Goal: Book appointment/travel/reservation

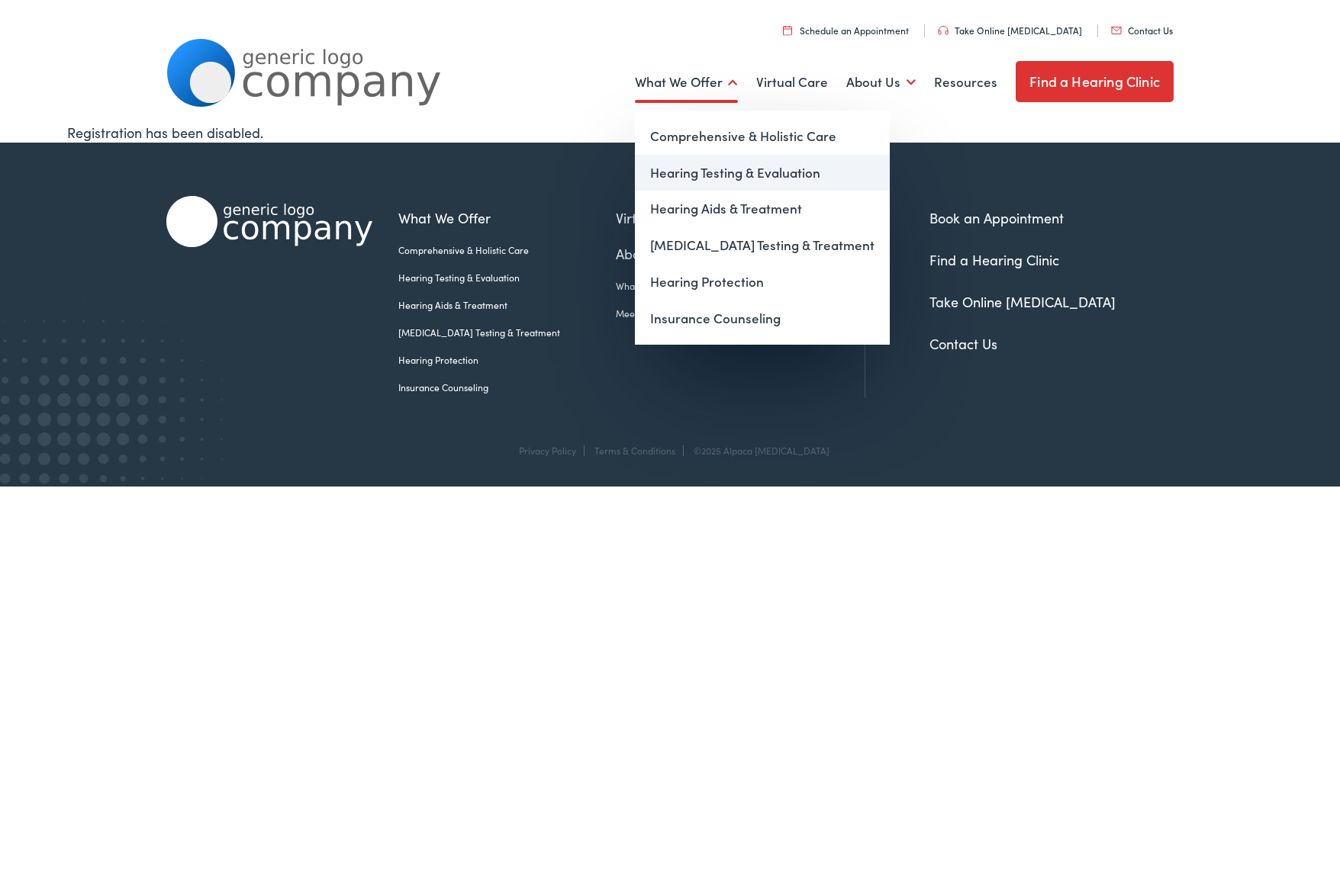
click at [706, 173] on link "Hearing Testing & Evaluation" at bounding box center [762, 173] width 255 height 37
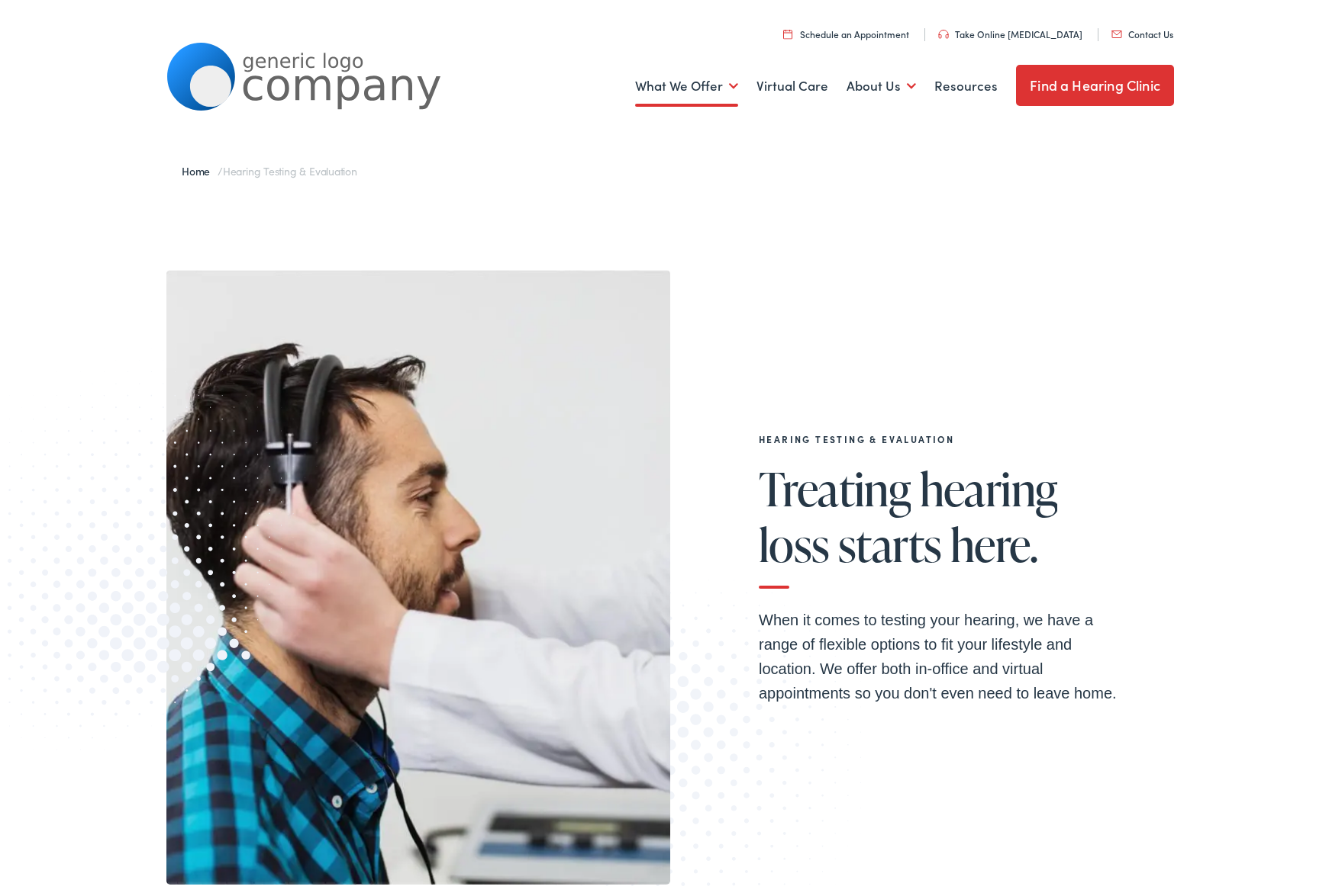
click at [888, 28] on link "Schedule an Appointment" at bounding box center [846, 30] width 126 height 13
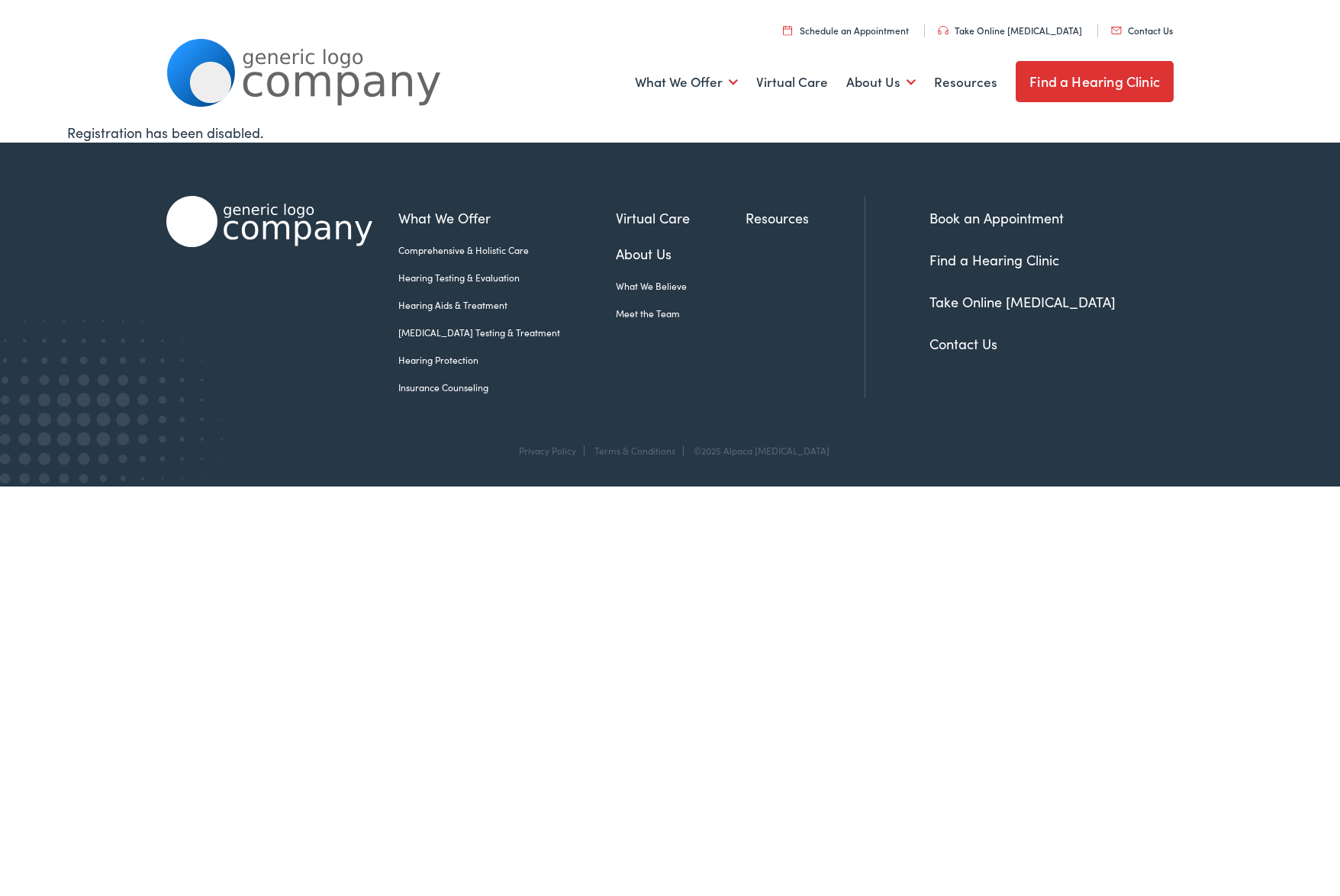
click at [476, 332] on link "[MEDICAL_DATA] Testing & Treatment" at bounding box center [507, 333] width 217 height 14
